Goal: Navigation & Orientation: Go to known website

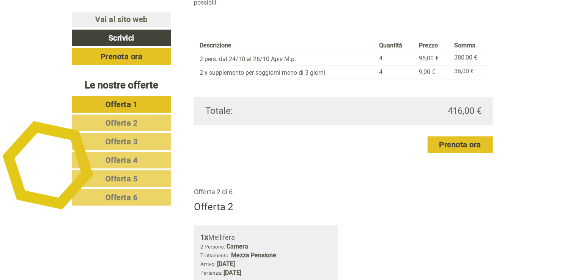
scroll to position [683, 0]
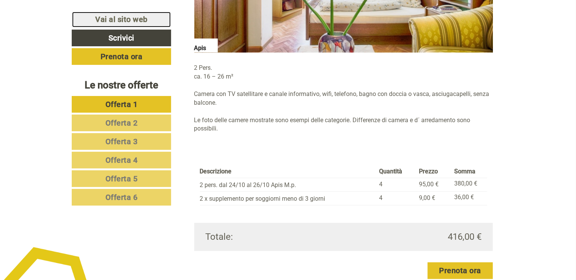
click at [128, 19] on link "Vai al sito web" at bounding box center [121, 19] width 99 height 16
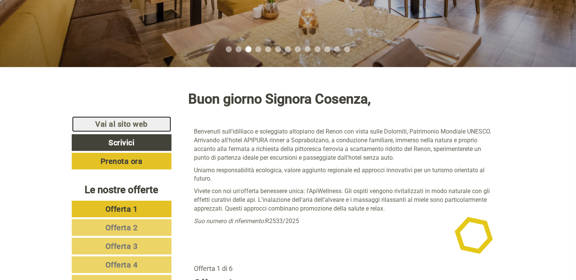
scroll to position [228, 0]
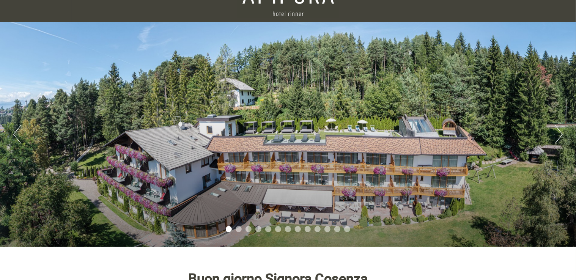
scroll to position [76, 0]
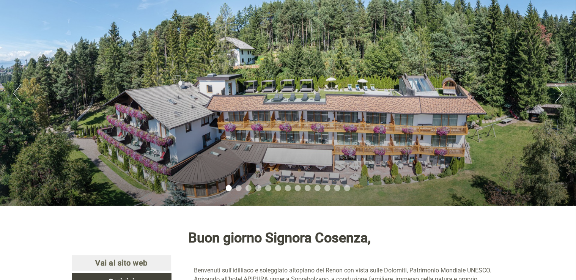
click at [557, 95] on button "Next" at bounding box center [559, 93] width 8 height 19
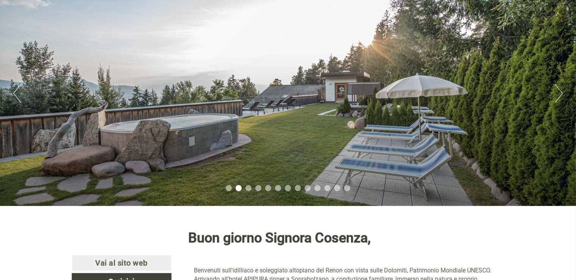
click at [556, 95] on button "Next" at bounding box center [559, 93] width 8 height 19
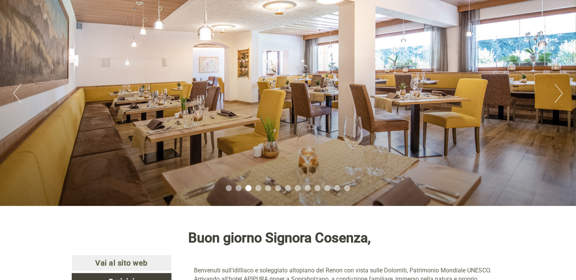
click at [560, 94] on button "Next" at bounding box center [559, 93] width 8 height 19
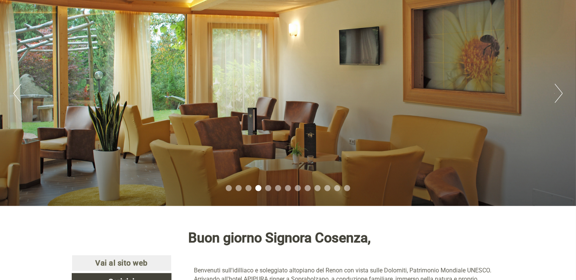
click at [563, 93] on div "Previous Next 1 2 3 4 5 6 7 8 9 10 11 12 13" at bounding box center [288, 93] width 576 height 225
click at [560, 93] on button "Next" at bounding box center [559, 93] width 8 height 19
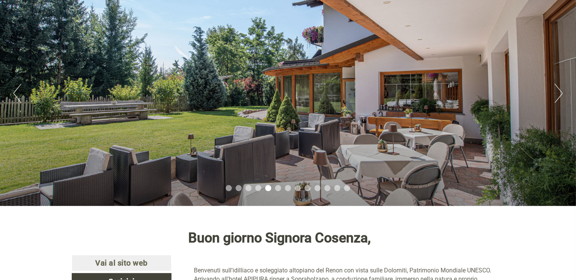
click at [558, 92] on button "Next" at bounding box center [559, 93] width 8 height 19
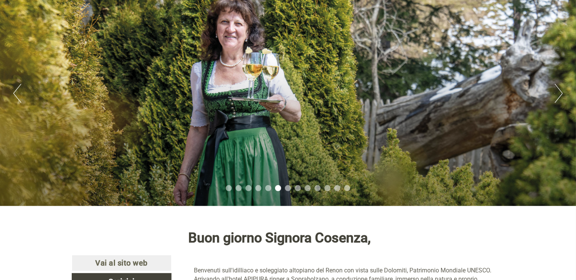
click at [558, 92] on button "Next" at bounding box center [559, 93] width 8 height 19
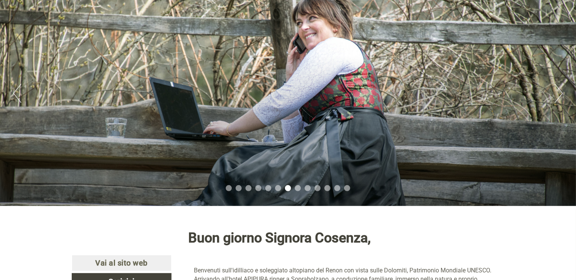
click at [558, 92] on button "Next" at bounding box center [559, 93] width 8 height 19
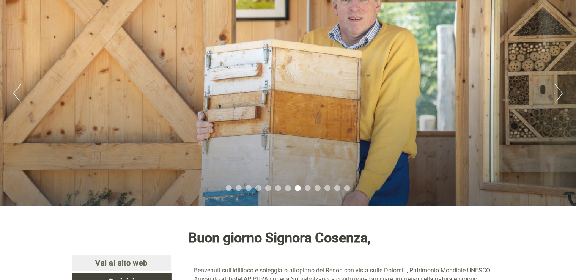
click at [558, 92] on button "Next" at bounding box center [559, 93] width 8 height 19
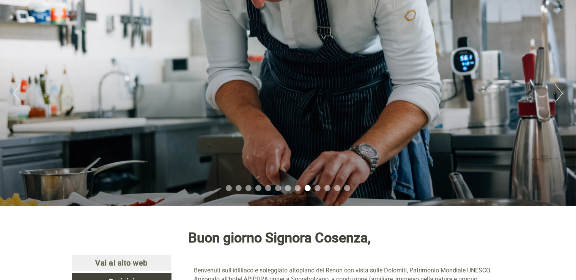
click at [557, 92] on button "Next" at bounding box center [559, 93] width 8 height 19
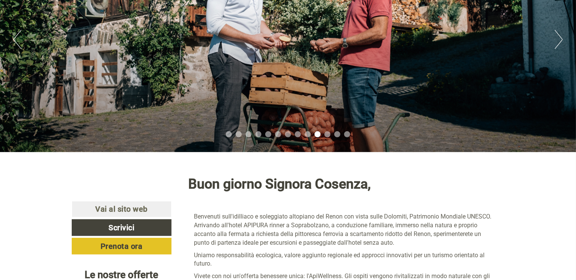
scroll to position [303, 0]
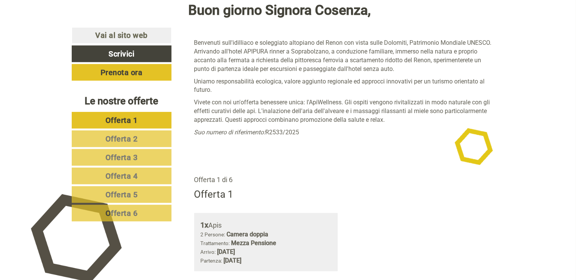
click at [102, 123] on link "Offerta 1" at bounding box center [122, 120] width 100 height 17
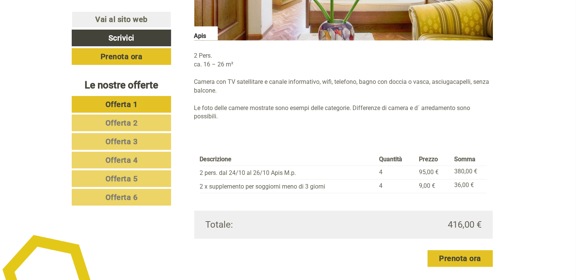
scroll to position [732, 0]
